Goal: Information Seeking & Learning: Learn about a topic

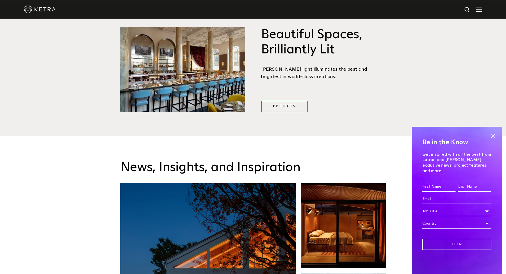
scroll to position [691, 0]
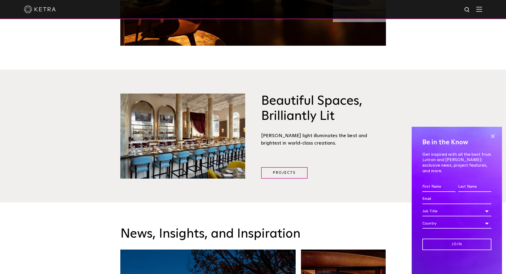
click at [483, 7] on img at bounding box center [480, 9] width 6 height 5
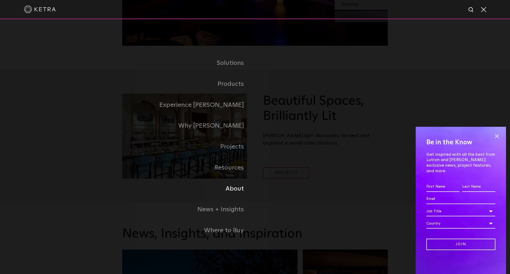
click at [236, 189] on link "About" at bounding box center [188, 188] width 133 height 21
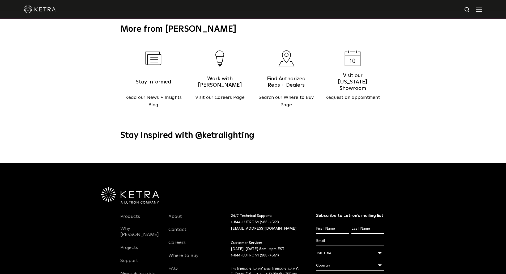
scroll to position [665, 0]
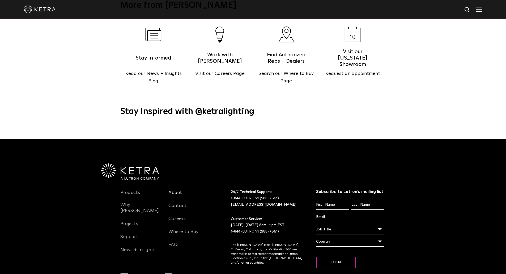
click at [179, 190] on link "About" at bounding box center [176, 196] width 14 height 12
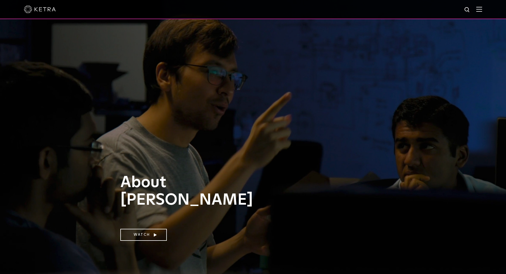
click at [487, 9] on div at bounding box center [253, 9] width 506 height 19
click at [483, 10] on img at bounding box center [480, 9] width 6 height 5
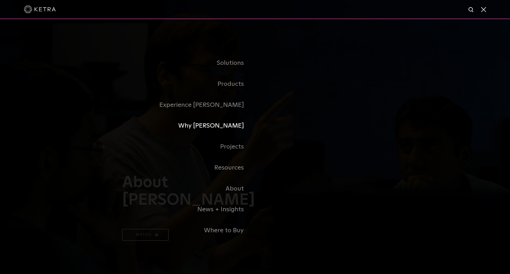
click at [234, 127] on link "Why [PERSON_NAME]" at bounding box center [188, 125] width 133 height 21
